Goal: Task Accomplishment & Management: Manage account settings

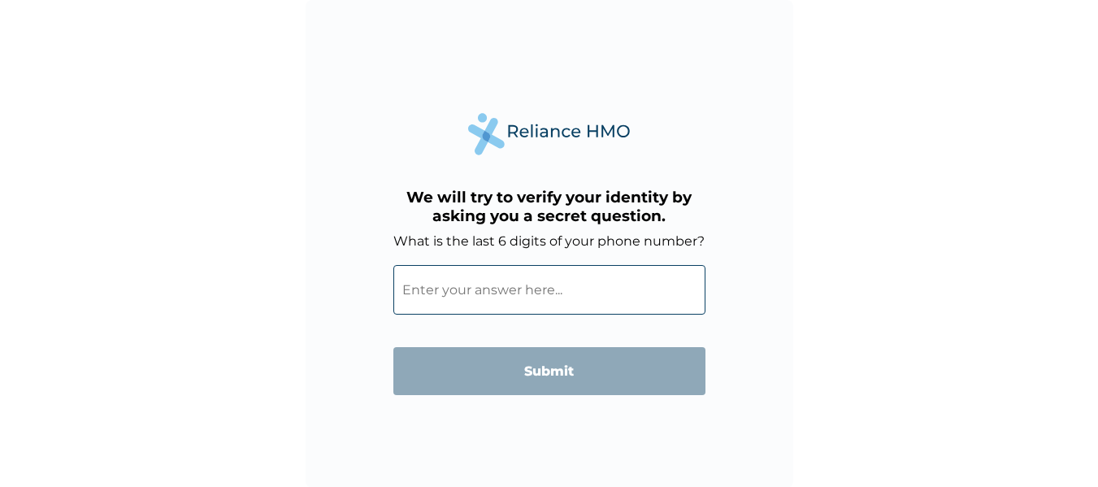
click at [524, 294] on input "What is the last 6 digits of your phone number?" at bounding box center [549, 290] width 312 height 50
type input "5"
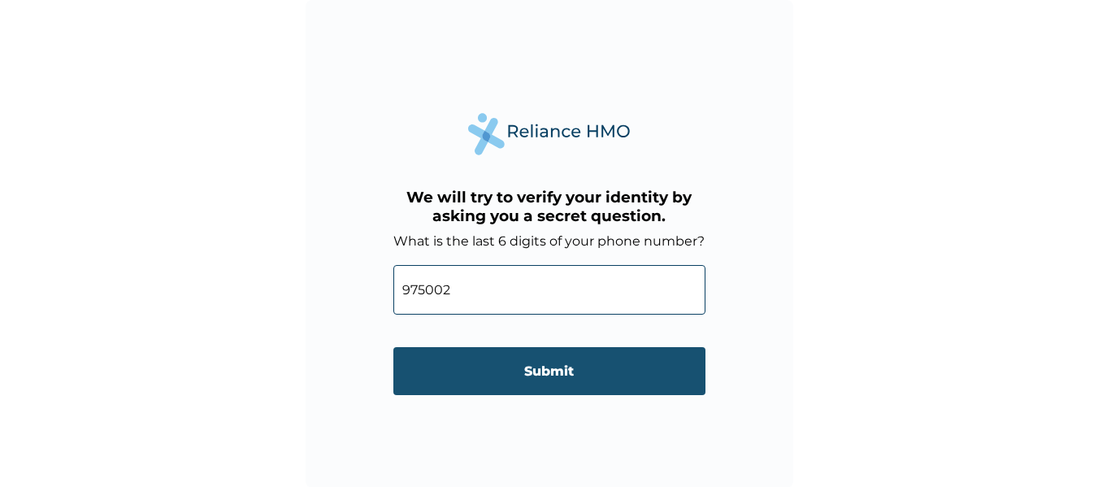
type input "975002"
click at [557, 363] on input "Submit" at bounding box center [549, 371] width 312 height 48
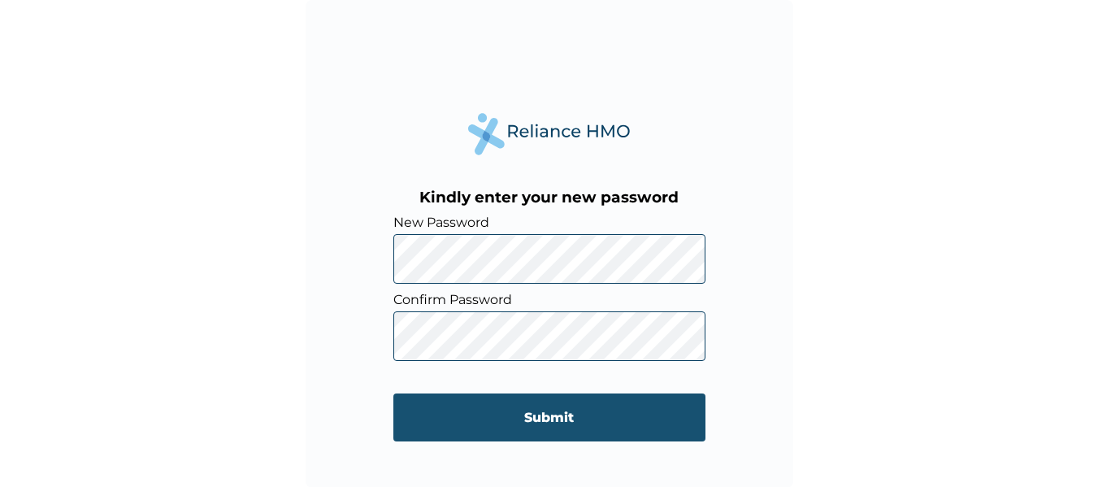
click at [547, 419] on input "Submit" at bounding box center [549, 417] width 312 height 48
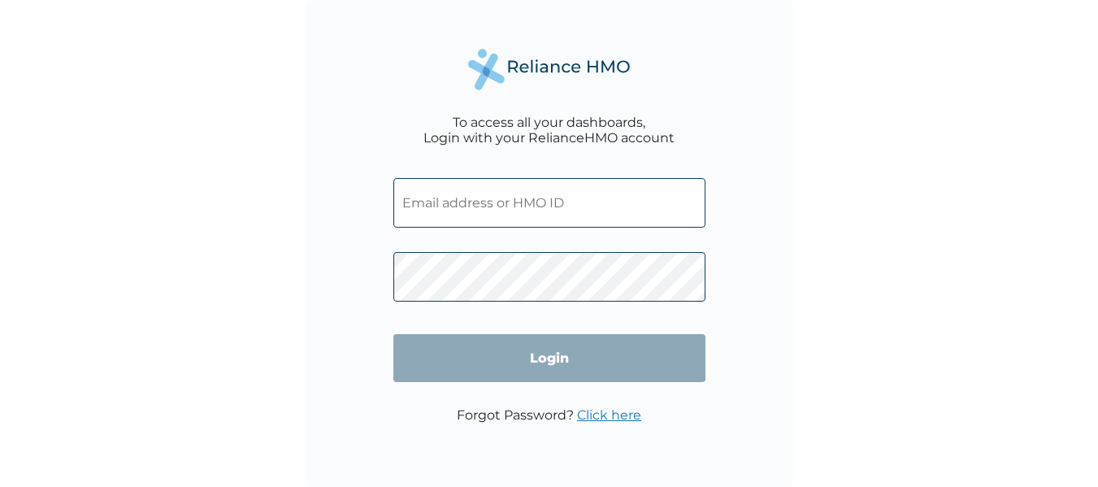
scroll to position [1, 0]
click at [458, 212] on input "text" at bounding box center [549, 202] width 312 height 50
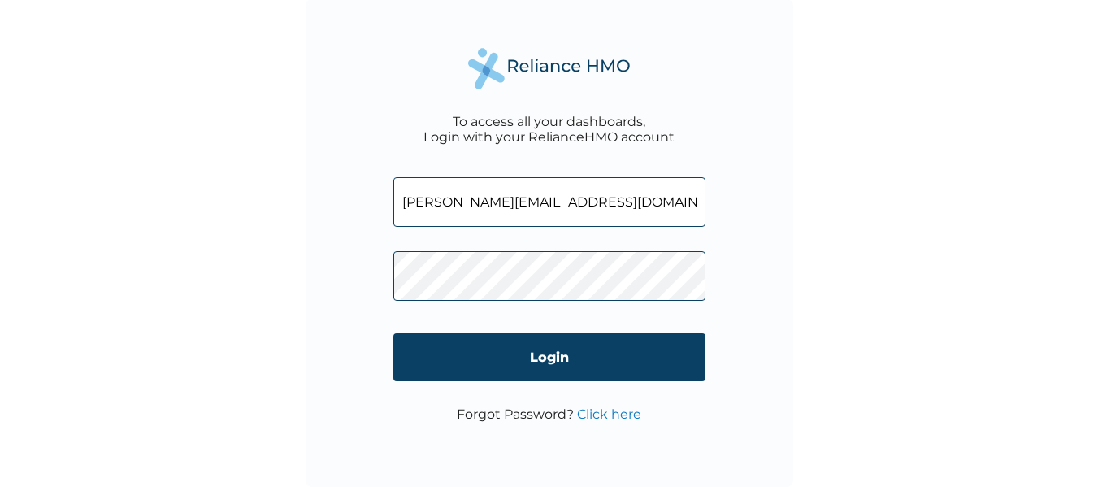
type input "FRANK.WANNEKA@GMAIL.COM"
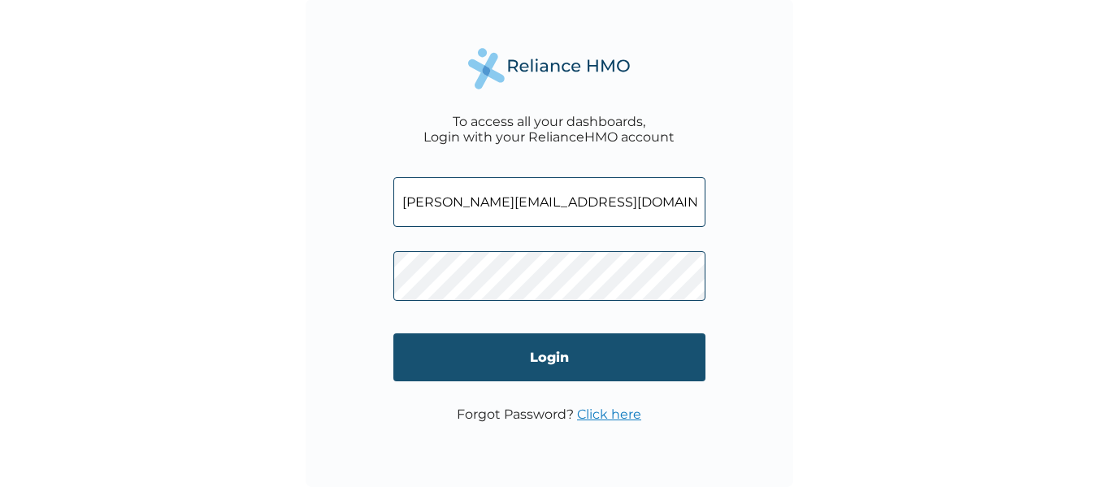
click at [543, 353] on input "Login" at bounding box center [549, 357] width 312 height 48
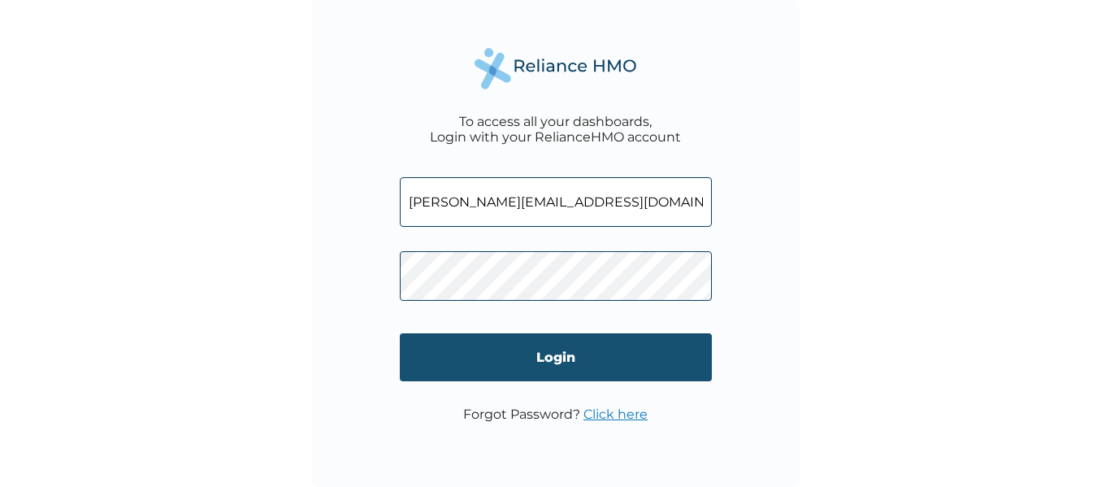
scroll to position [0, 0]
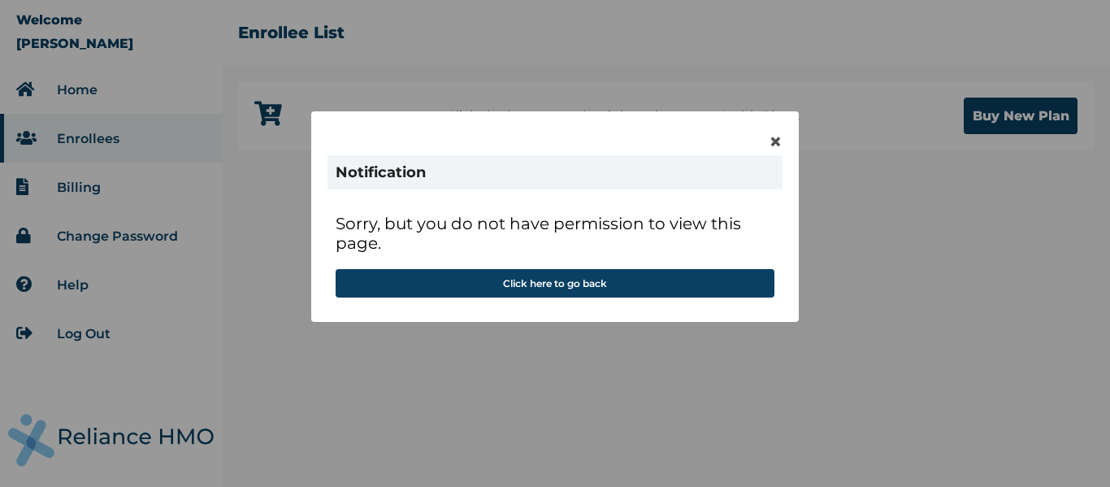
click at [109, 93] on div "× Notification Sorry, but you do not have permission to view this page. Click h…" at bounding box center [555, 243] width 1110 height 487
click at [771, 141] on span "×" at bounding box center [776, 142] width 14 height 28
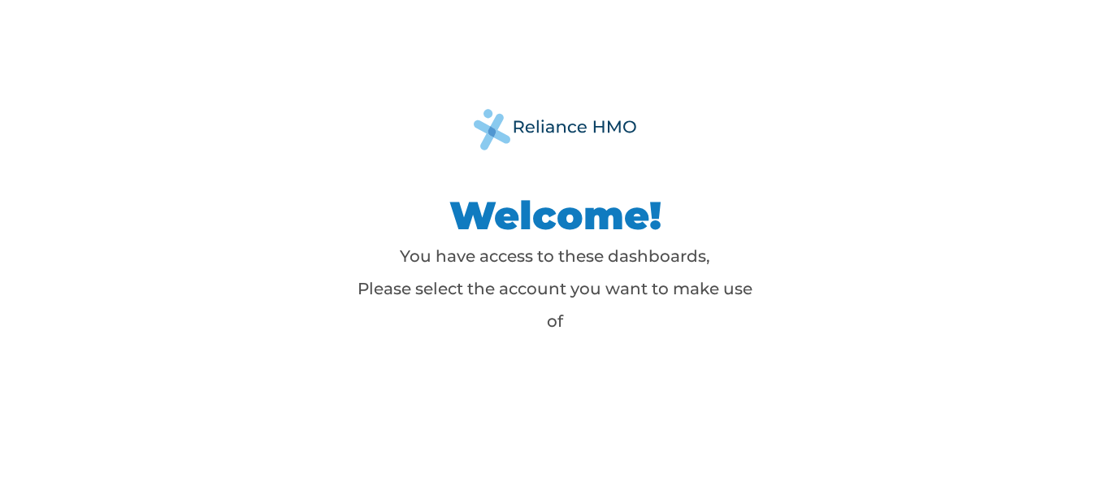
click at [527, 128] on img at bounding box center [555, 129] width 163 height 41
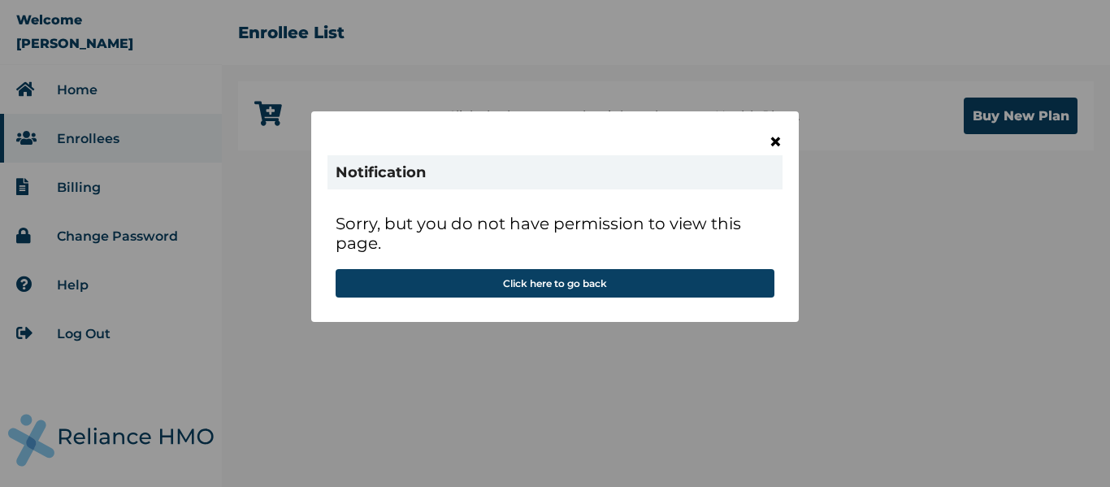
click at [779, 142] on span "×" at bounding box center [776, 142] width 14 height 28
click at [80, 93] on div "× Notification Sorry, but you do not have permission to view this page. Click h…" at bounding box center [555, 243] width 1110 height 487
click at [30, 88] on div "× Notification Sorry, but you do not have permission to view this page. Click h…" at bounding box center [555, 243] width 1110 height 487
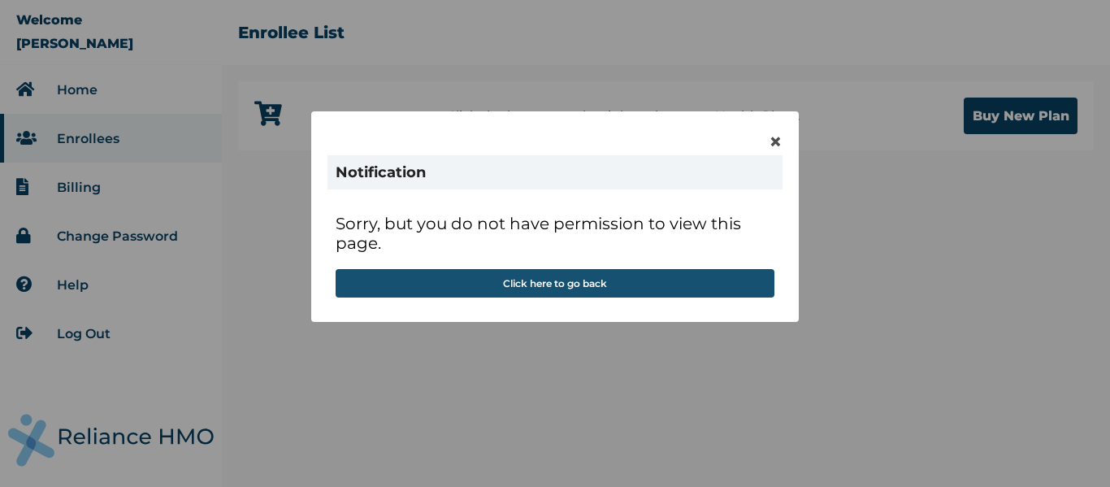
click at [514, 280] on button "Click here to go back" at bounding box center [555, 283] width 439 height 28
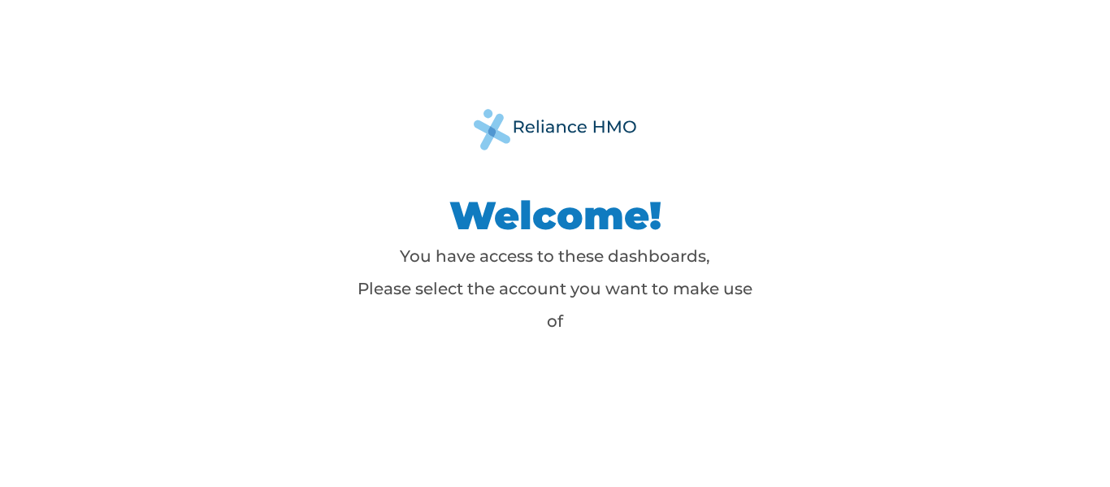
click at [525, 234] on h1 "Welcome!" at bounding box center [555, 215] width 406 height 49
click at [545, 301] on p "You have access to these dashboards, Please select the account you want to make…" at bounding box center [555, 289] width 406 height 98
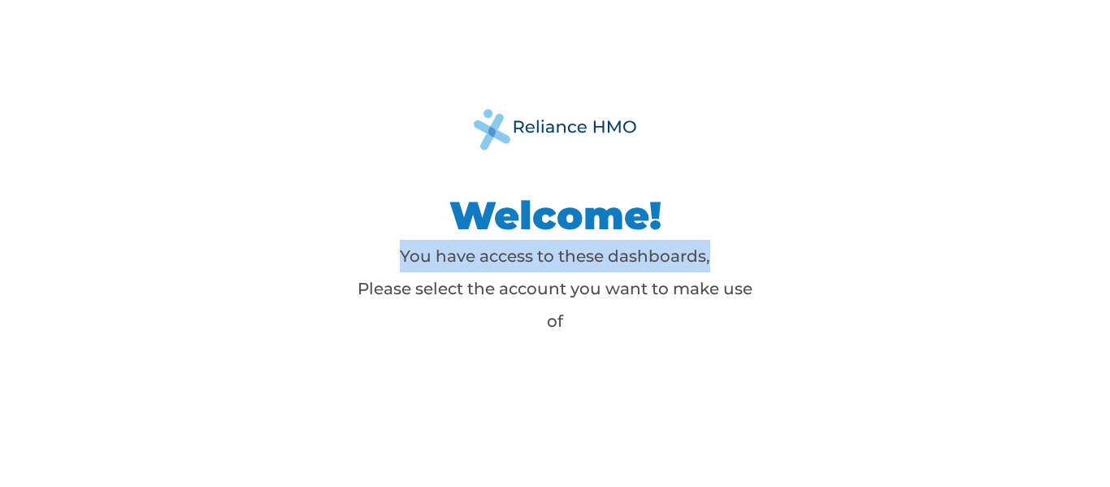
drag, startPoint x: 1108, startPoint y: 74, endPoint x: 1109, endPoint y: 245, distance: 171.5
click at [1109, 245] on div "Welcome! You have access to these dashboards, Please select the account you wan…" at bounding box center [555, 243] width 1110 height 487
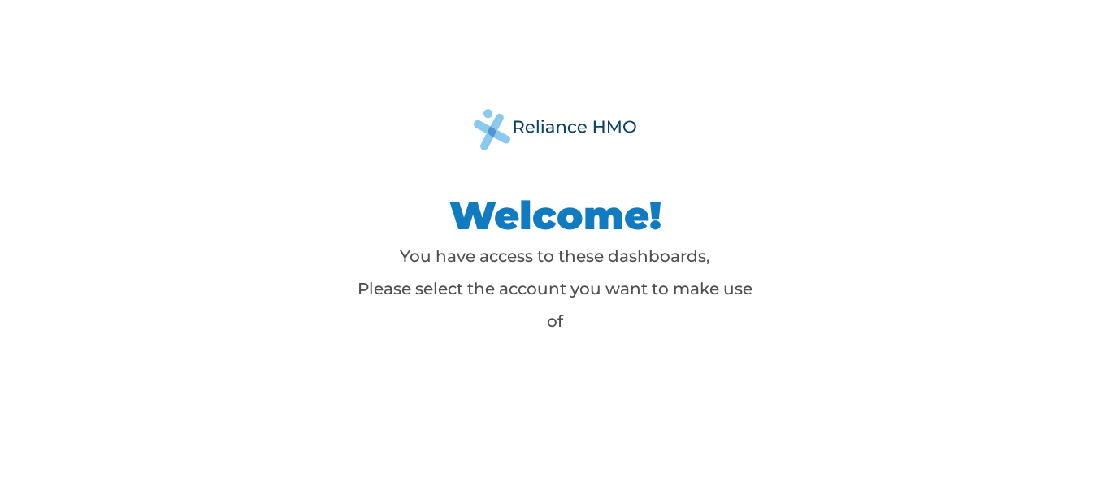
click at [714, 344] on div "Welcome! You have access to these dashboards, Please select the account you wan…" at bounding box center [554, 243] width 731 height 269
click at [646, 346] on div "Welcome! You have access to these dashboards, Please select the account you wan…" at bounding box center [554, 243] width 731 height 269
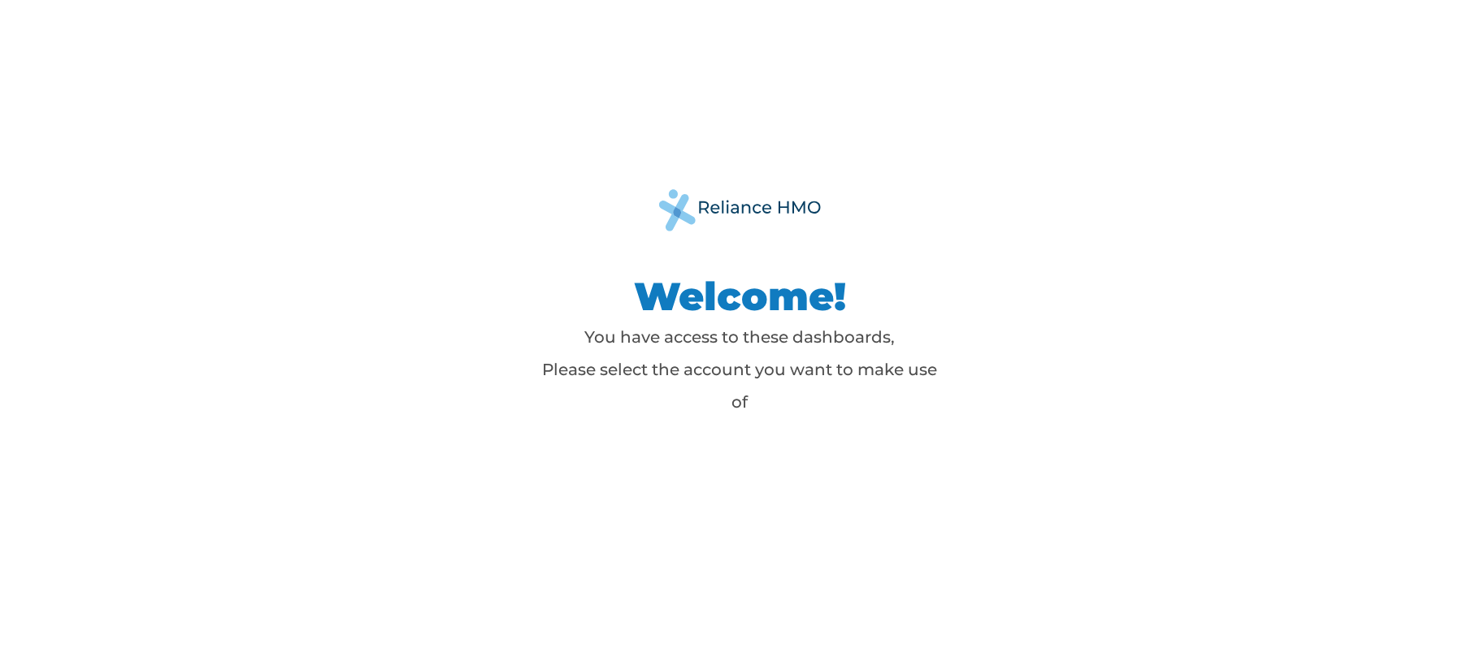
drag, startPoint x: 1063, startPoint y: 1, endPoint x: 983, endPoint y: 349, distance: 356.8
click at [983, 349] on div "Welcome! You have access to these dashboards, Please select the account you wan…" at bounding box center [740, 323] width 731 height 269
click at [720, 218] on img at bounding box center [740, 209] width 163 height 41
click at [693, 205] on img at bounding box center [740, 209] width 163 height 41
click at [671, 206] on img at bounding box center [740, 209] width 163 height 41
